Goal: Task Accomplishment & Management: Manage account settings

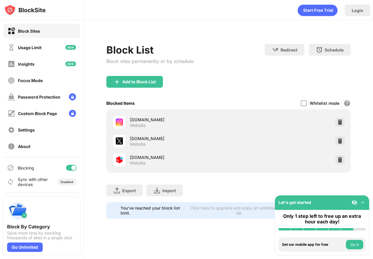
click at [69, 169] on div at bounding box center [71, 168] width 11 height 6
